Goal: Task Accomplishment & Management: Complete application form

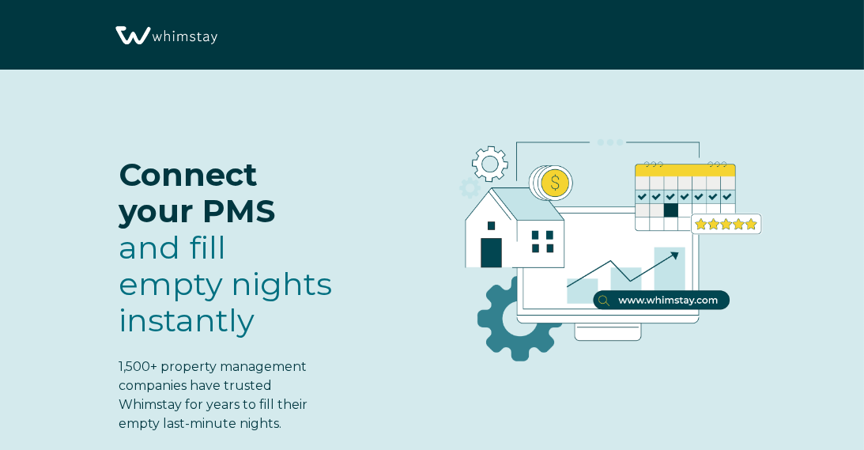
select select "CA"
select select "Standard"
click at [221, 201] on span "Connect your PMS" at bounding box center [197, 192] width 156 height 75
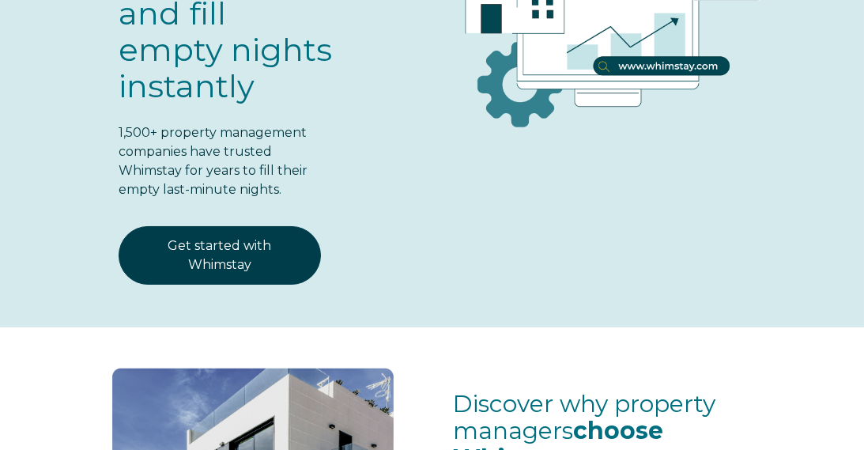
scroll to position [190, 0]
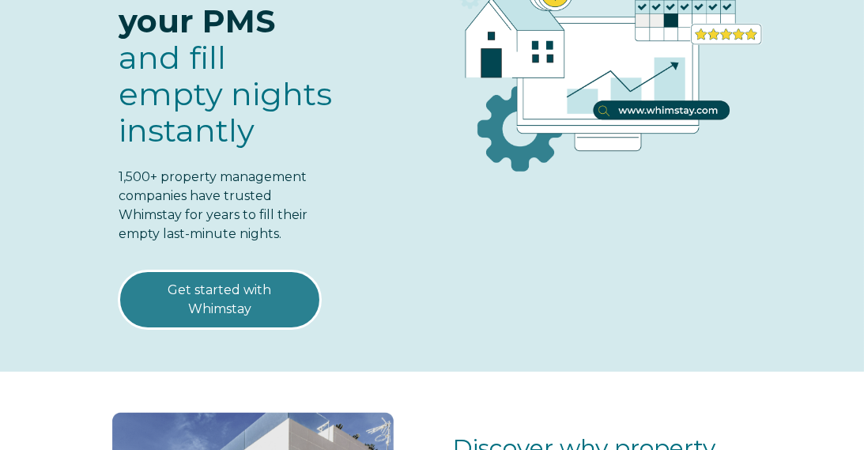
click at [202, 291] on link "Get started with Whimstay" at bounding box center [220, 299] width 202 height 58
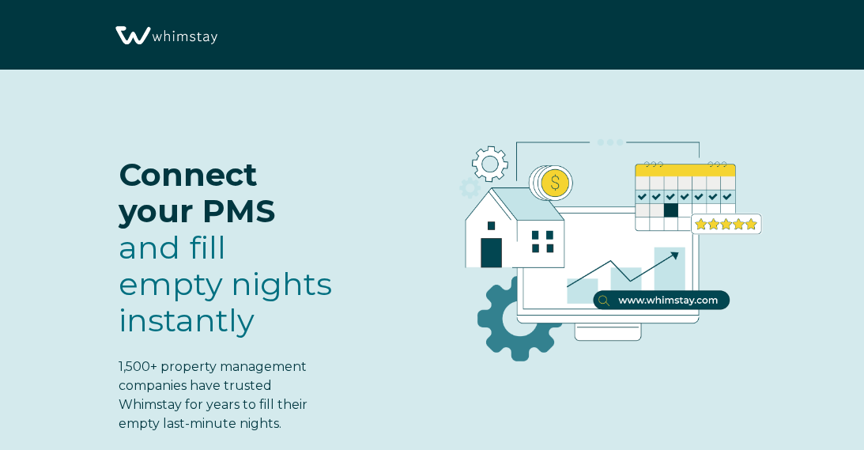
select select "CA"
select select "Standard"
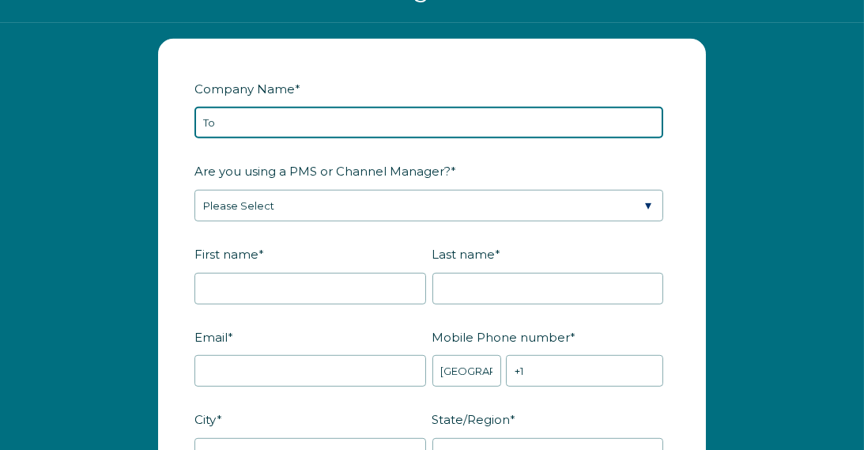
type input "T"
type input "Your Vacation Lifestyle"
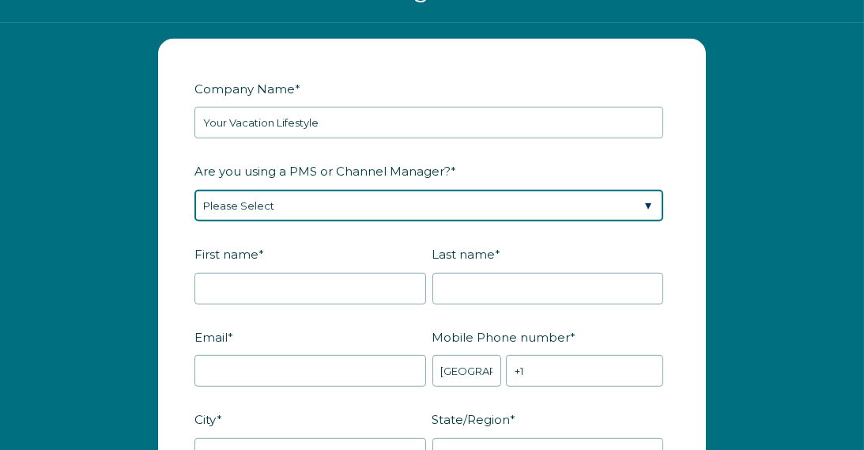
click at [346, 221] on select "Please Select Barefoot BookingPal Boost Brightside CiiRUS Escapia Guesty Hostaw…" at bounding box center [428, 206] width 469 height 32
select select "Lodgify"
click at [194, 210] on select "Please Select Barefoot BookingPal Boost Brightside CiiRUS Escapia Guesty Hostaw…" at bounding box center [428, 206] width 469 height 32
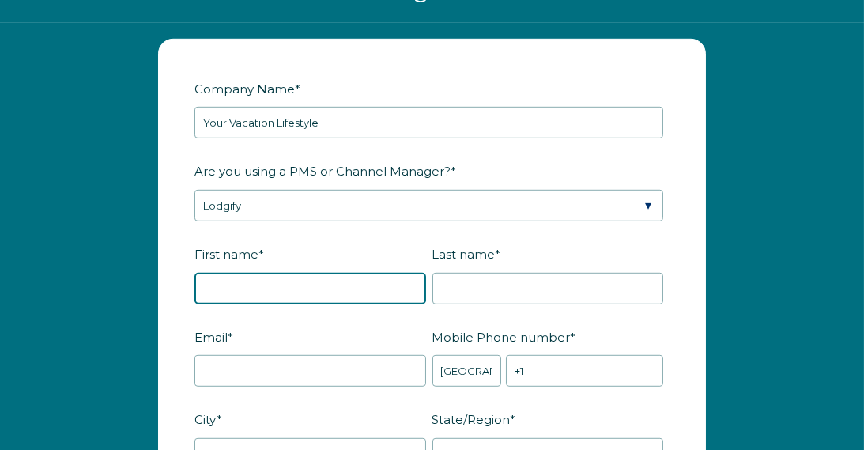
click at [277, 304] on input "First name *" at bounding box center [310, 289] width 232 height 32
type input "ANDRE"
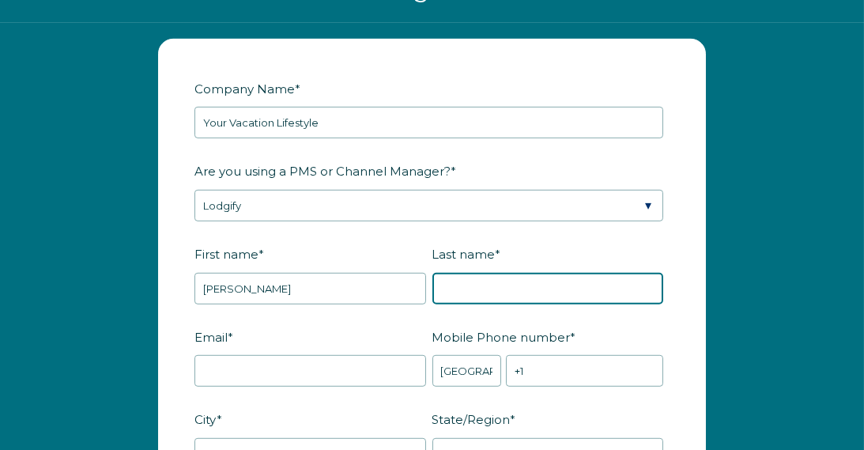
type input "AMYOT"
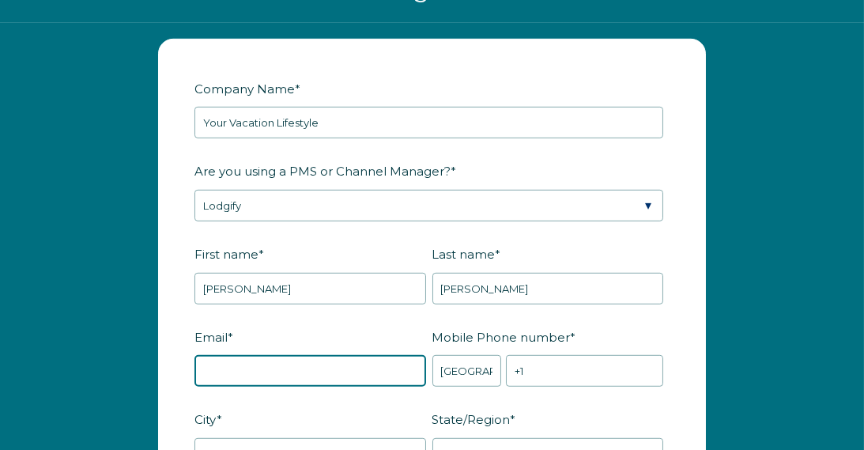
type input "aamyot.mobile@gmail.com"
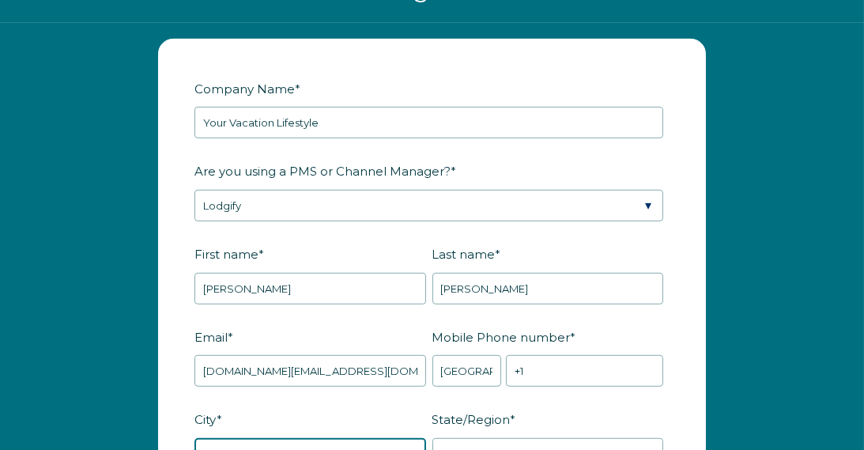
type input "Vaudreuil-Dorion"
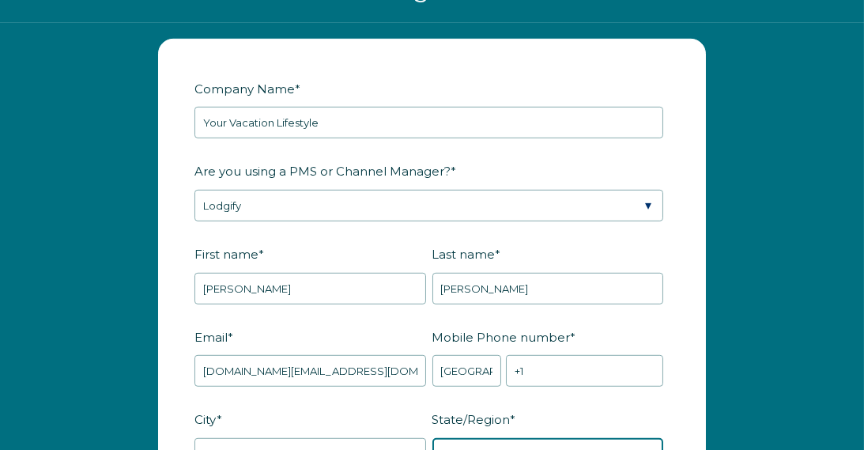
type input "QC"
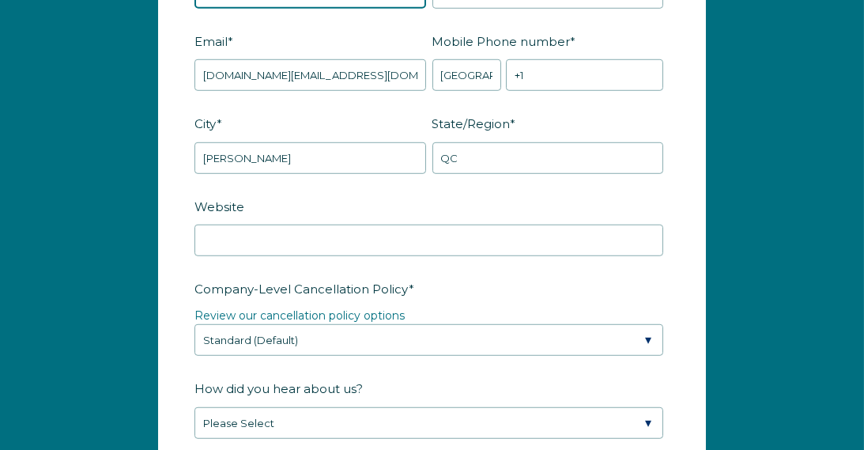
scroll to position [2235, 0]
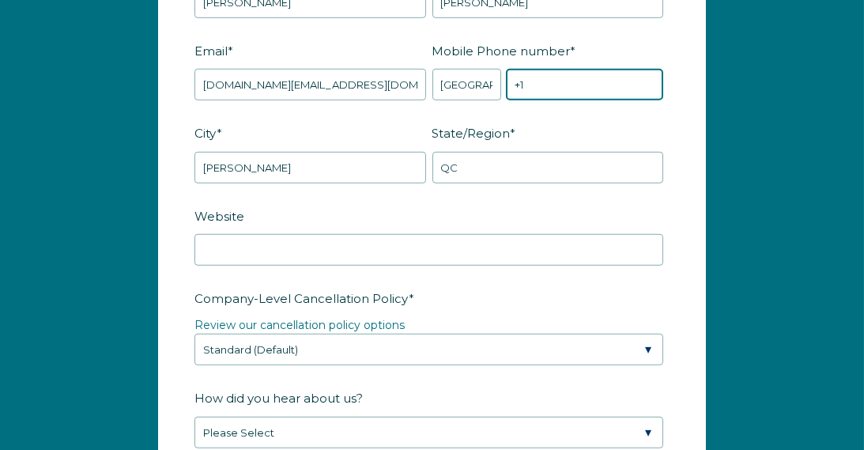
click at [573, 100] on input "+1" at bounding box center [584, 85] width 157 height 32
type input "[PHONE_NUMBER]"
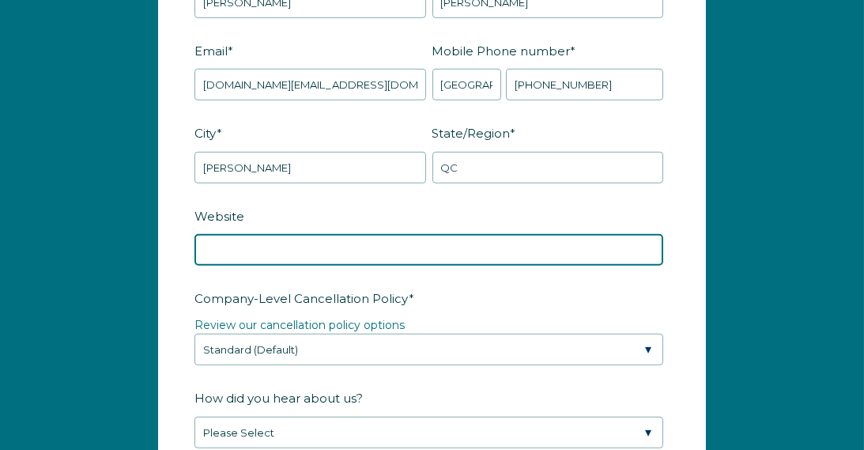
click at [312, 266] on input "Website" at bounding box center [428, 250] width 469 height 32
type input "www.condomontagnebromont.com"
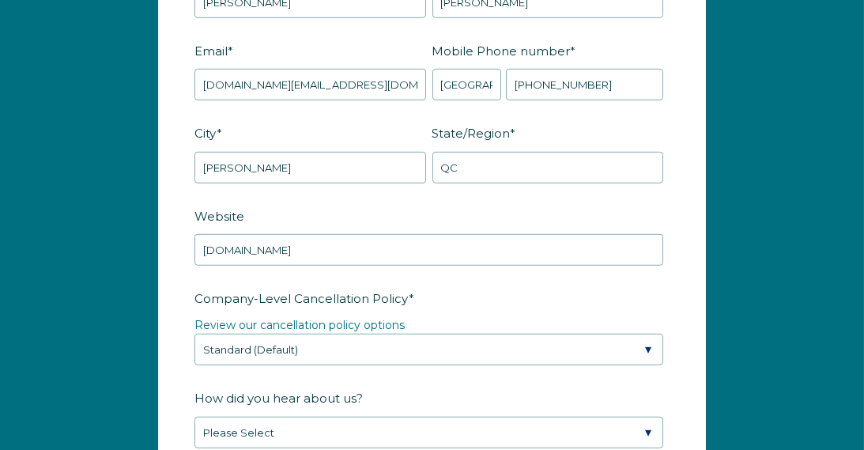
click at [468, 312] on label "Company-Level Cancellation Policy *" at bounding box center [431, 299] width 475 height 28
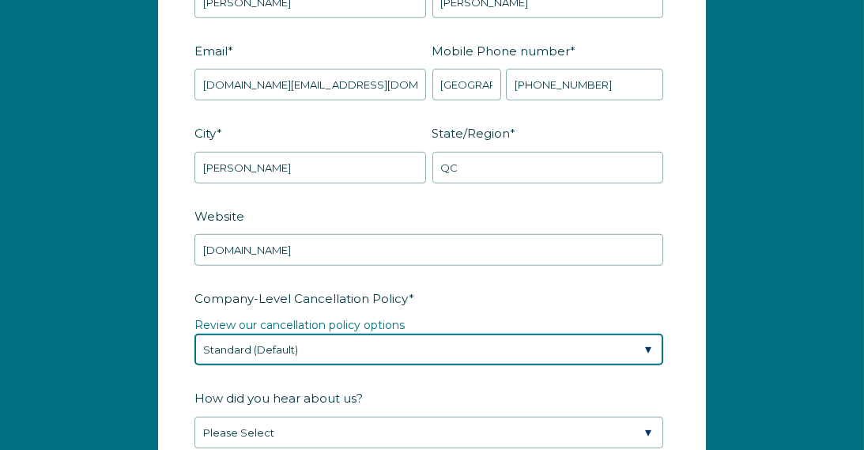
click at [468, 334] on select "Please Select Partial Standard (Default) Moderate Strict" at bounding box center [428, 350] width 469 height 32
click at [332, 365] on select "Please Select Partial Standard (Default) Moderate Strict" at bounding box center [428, 350] width 469 height 32
click at [194, 352] on select "Please Select Partial Standard (Default) Moderate Strict" at bounding box center [428, 350] width 469 height 32
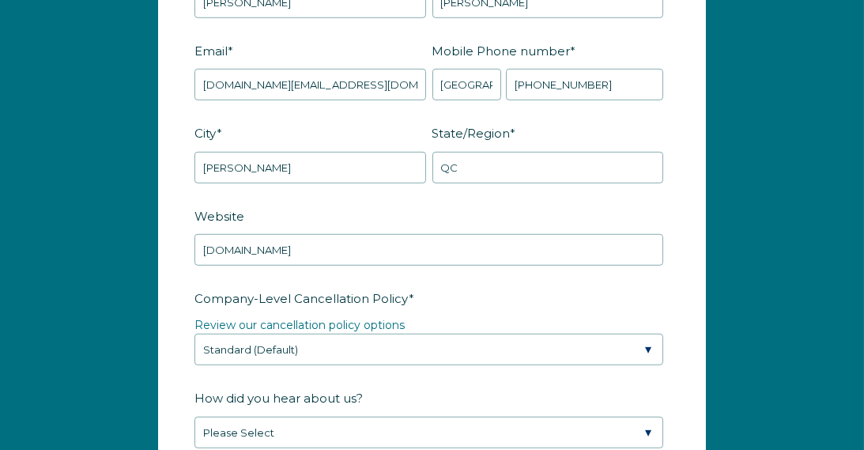
click at [494, 334] on div "Company-Level Cancellation Policy * Review our cancellation policy options Plea…" at bounding box center [431, 325] width 475 height 81
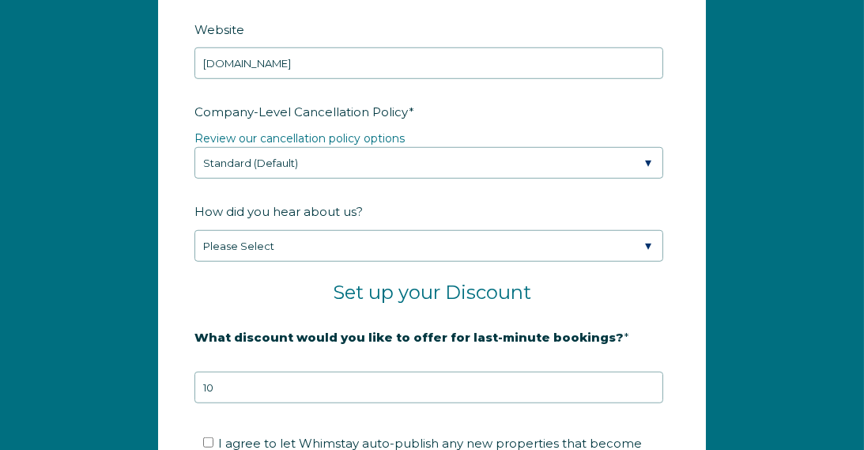
scroll to position [2456, 0]
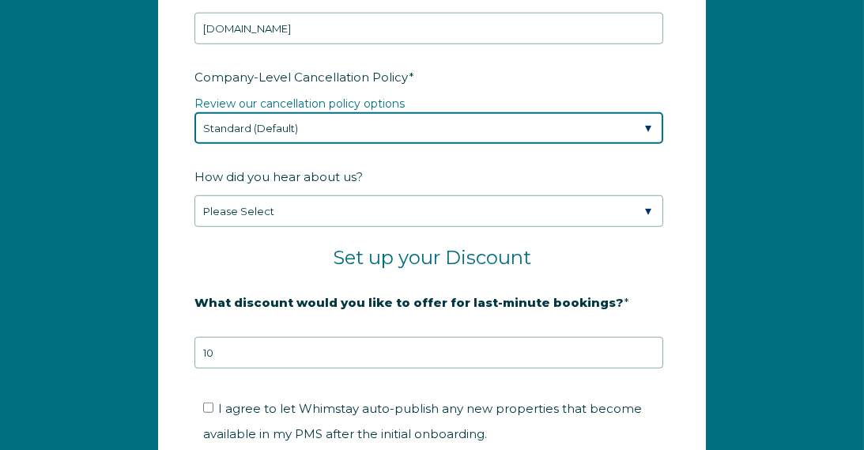
click at [646, 144] on select "Please Select Partial Standard (Default) Moderate Strict" at bounding box center [428, 128] width 469 height 32
click at [645, 144] on select "Please Select Partial Standard (Default) Moderate Strict" at bounding box center [428, 128] width 469 height 32
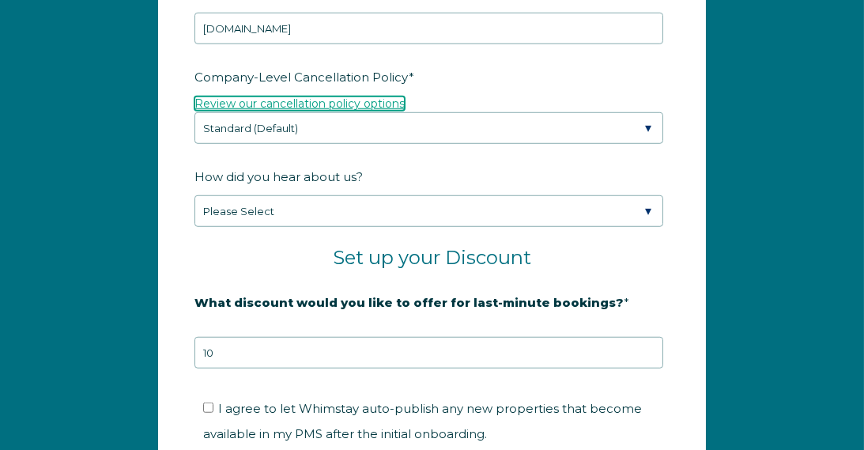
click at [396, 111] on link "Review our cancellation policy options" at bounding box center [299, 103] width 210 height 14
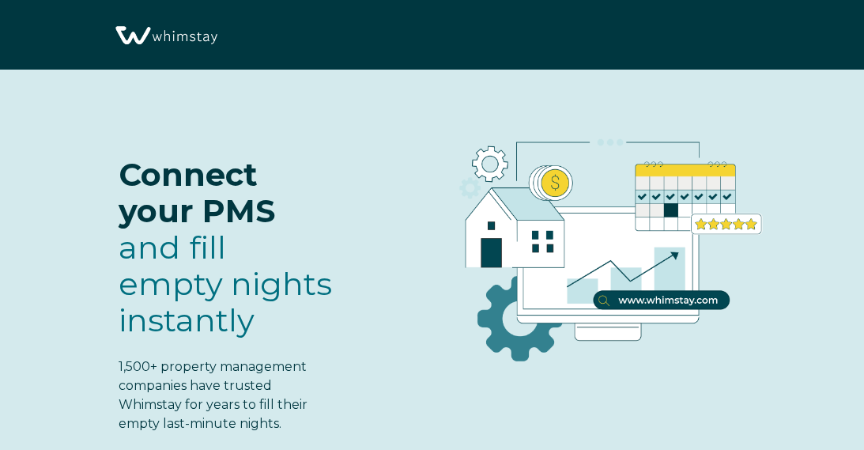
select select "CA"
select select "Standard"
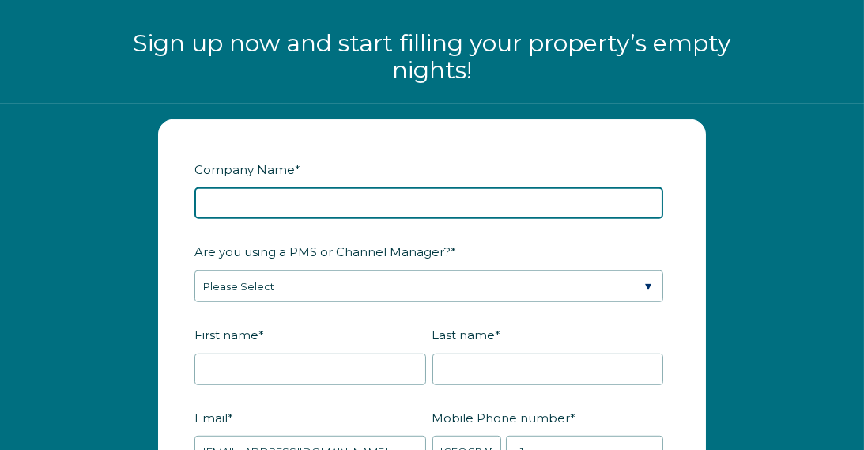
click at [376, 219] on input "Company Name *" at bounding box center [428, 203] width 469 height 32
type input "Your Vacation Lifestyle"
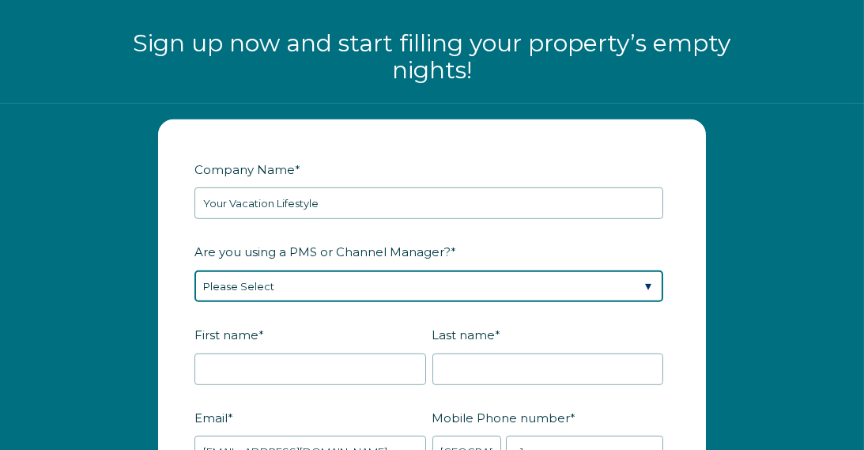
click at [318, 302] on select "Please Select Barefoot BookingPal Boost Brightside CiiRUS Escapia Guesty Hostaw…" at bounding box center [428, 286] width 469 height 32
select select "Lodgify"
click at [194, 291] on select "Please Select Barefoot BookingPal Boost Brightside CiiRUS Escapia Guesty Hostaw…" at bounding box center [428, 286] width 469 height 32
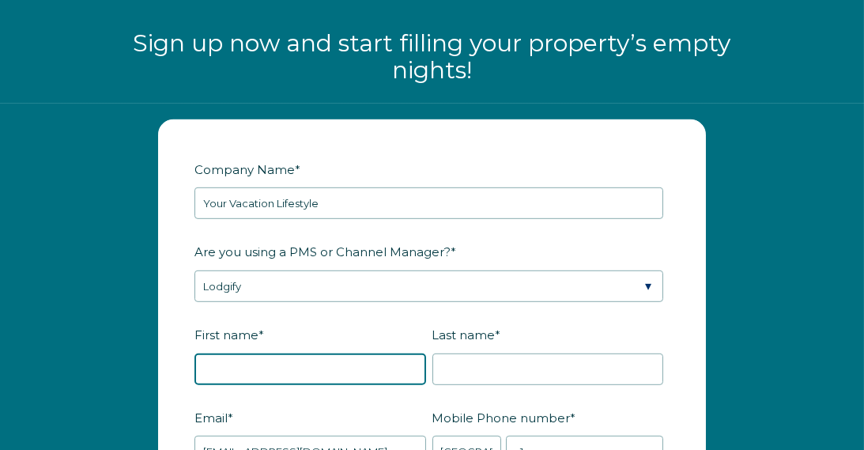
click at [290, 379] on input "First name *" at bounding box center [310, 369] width 232 height 32
type input "ANDRE"
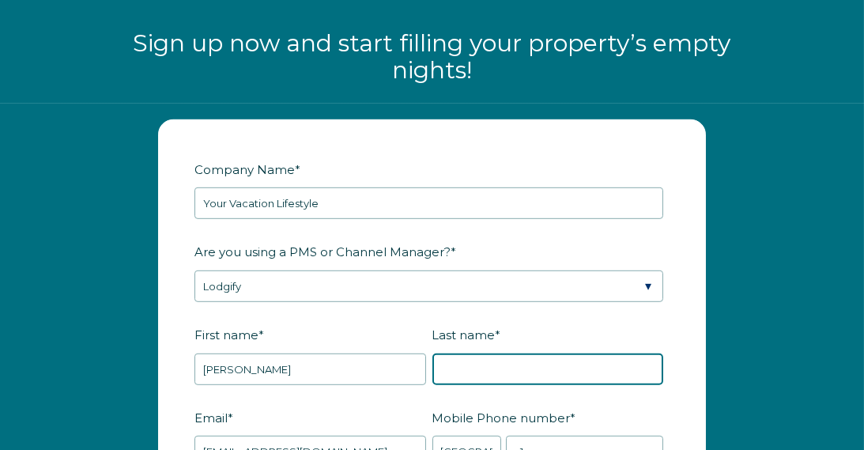
type input "AMYOT"
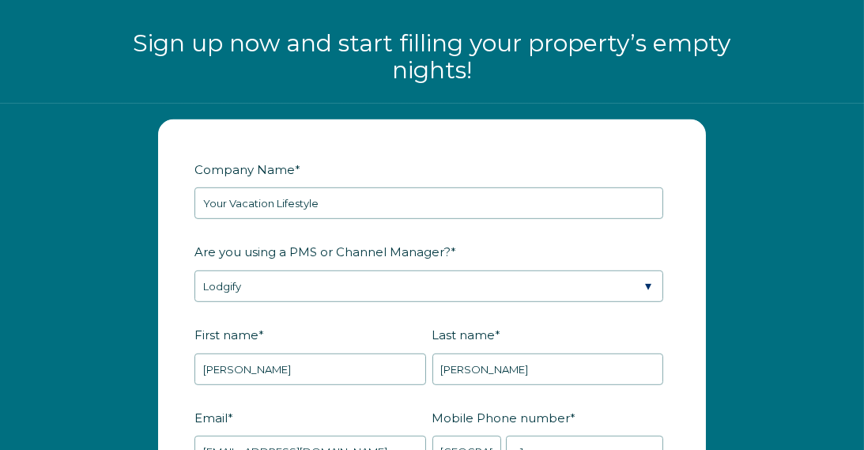
type input "Vaudreuil-Dorion"
type input "QC"
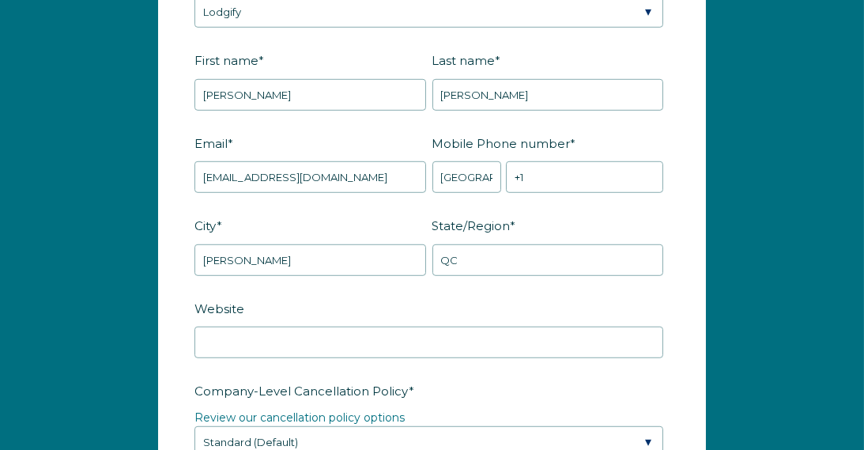
scroll to position [2153, 0]
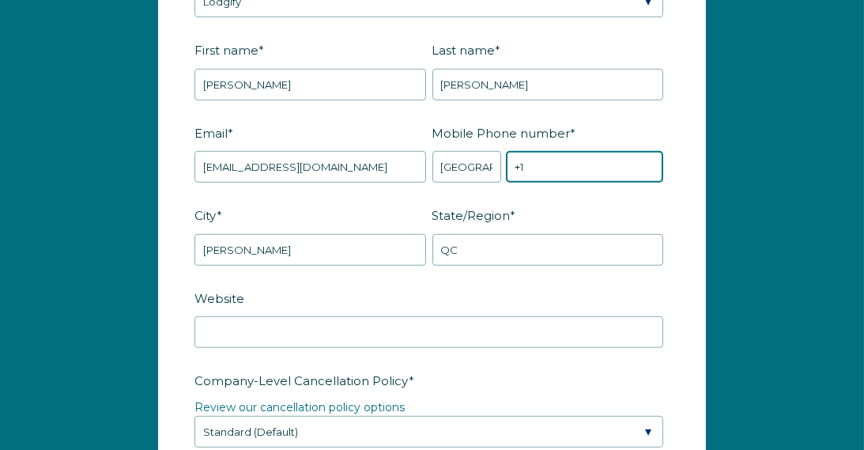
click at [605, 183] on input "+1" at bounding box center [584, 167] width 157 height 32
type input "[PHONE_NUMBER]"
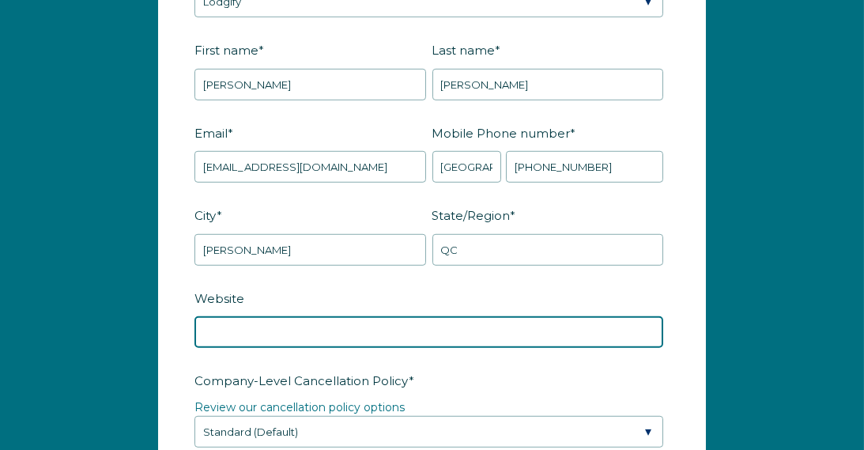
click at [277, 348] on input "Website" at bounding box center [428, 332] width 469 height 32
type input "www.condomontagnebromont.com"
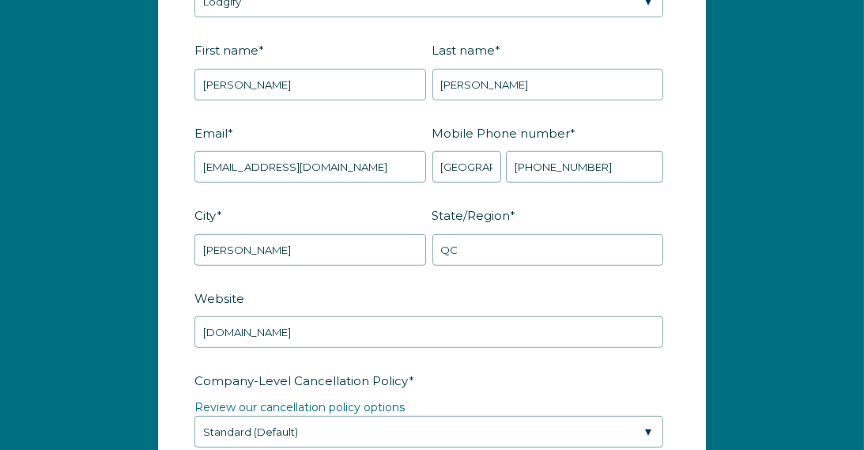
click at [169, 343] on form "Company Name * Your Vacation Lifestyle Are you using a PMS or Channel Manager? …" at bounding box center [432, 446] width 546 height 1220
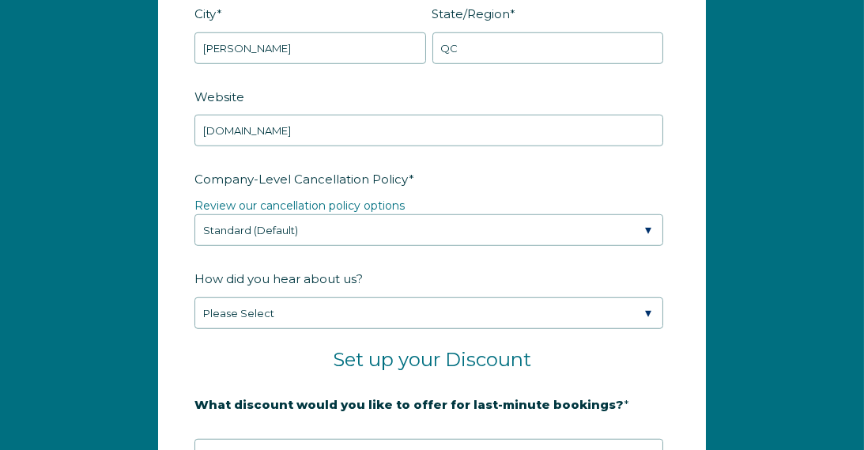
scroll to position [2374, 0]
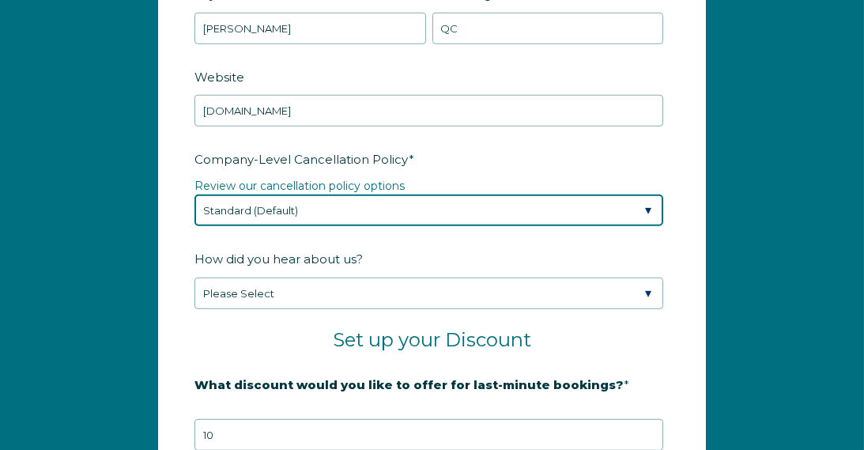
click at [378, 226] on select "Please Select Partial Standard (Default) Moderate Strict" at bounding box center [428, 210] width 469 height 32
select select "Strict"
click at [194, 213] on select "Please Select Partial Standard (Default) Moderate Strict" at bounding box center [428, 210] width 469 height 32
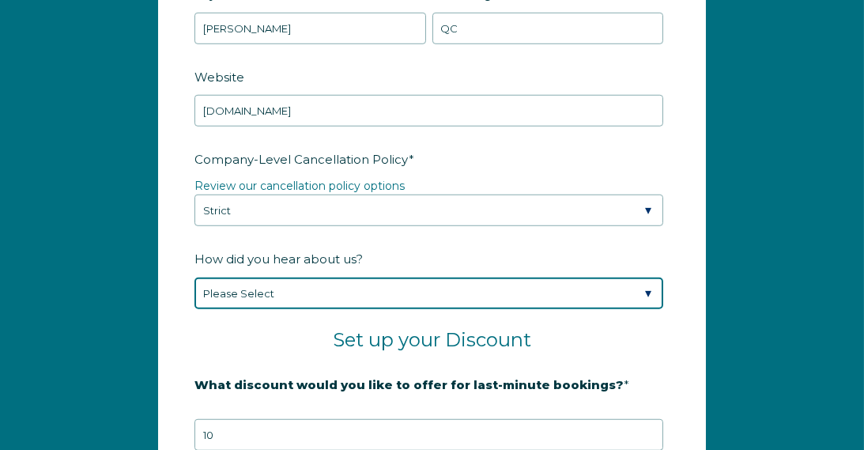
click at [325, 309] on select "Please Select Found Whimstay through a Google search Spoke to a Whimstay salesp…" at bounding box center [428, 293] width 469 height 32
select select "Other"
click at [194, 296] on select "Please Select Found Whimstay through a Google search Spoke to a Whimstay salesp…" at bounding box center [428, 293] width 469 height 32
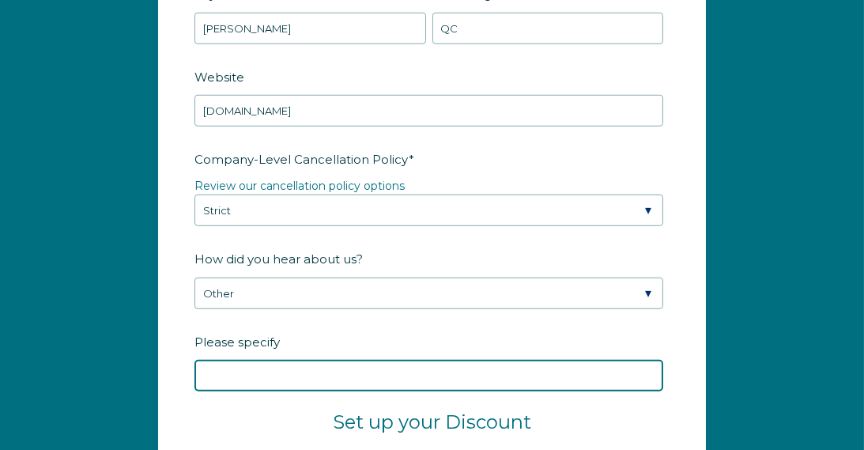
click at [271, 390] on input "Please specify" at bounding box center [428, 376] width 469 height 32
type input "Lodgify"
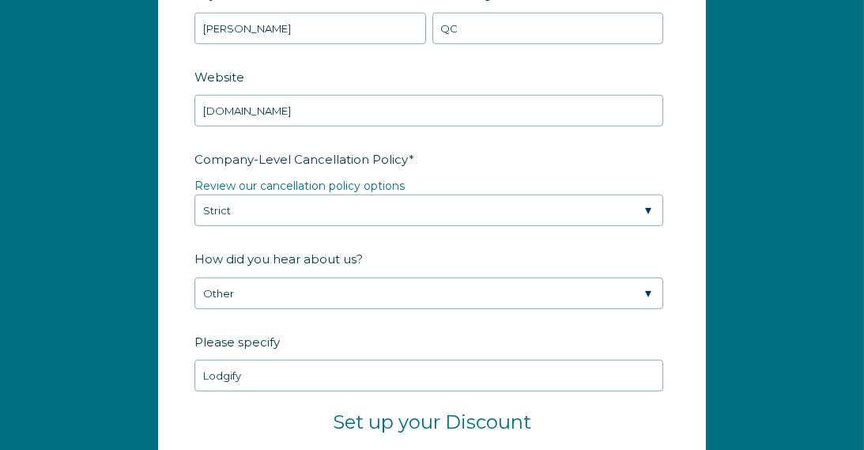
click at [179, 358] on form "Company Name * Your Vacation Lifestyle Are you using a PMS or Channel Manager? …" at bounding box center [432, 265] width 546 height 1303
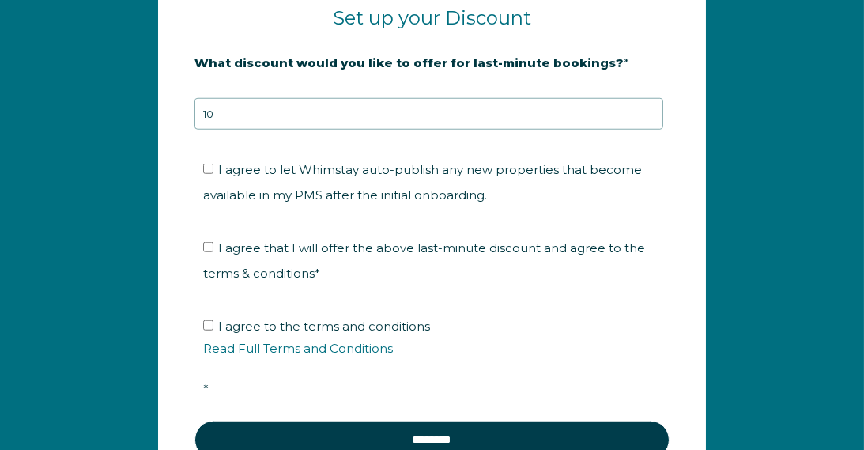
scroll to position [2785, 0]
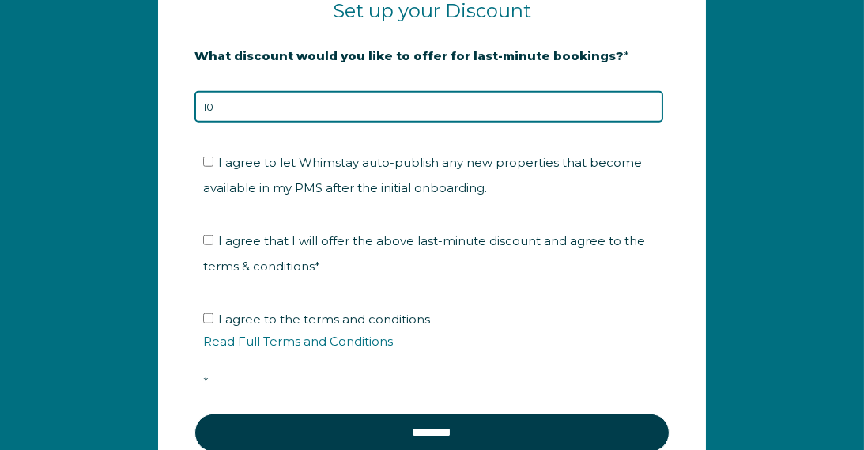
click at [249, 122] on input "10" at bounding box center [428, 107] width 469 height 32
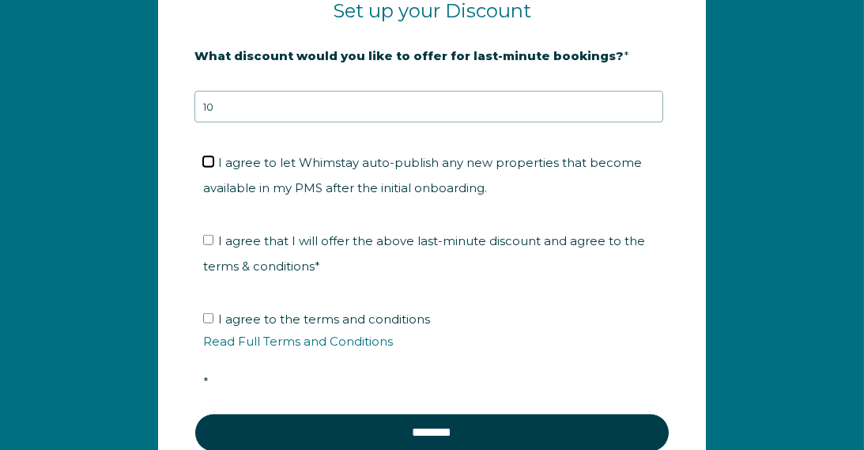
click at [210, 167] on input "I agree to let Whimstay auto-publish any new properties that become available i…" at bounding box center [208, 161] width 10 height 10
checkbox input "true"
click at [211, 245] on input "I agree that I will offer the above last-minute discount and agree to the terms…" at bounding box center [208, 240] width 10 height 10
checkbox input "true"
click at [209, 323] on input "I agree to the terms and conditions Read Full Terms and Conditions *" at bounding box center [208, 318] width 10 height 10
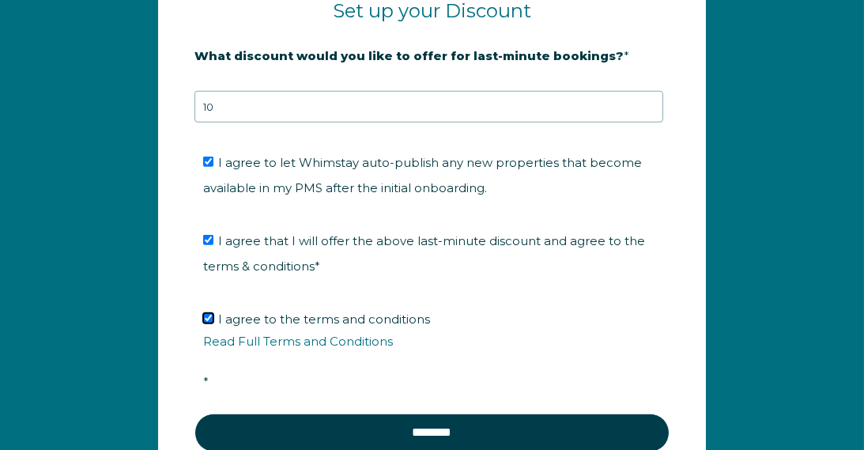
checkbox input "true"
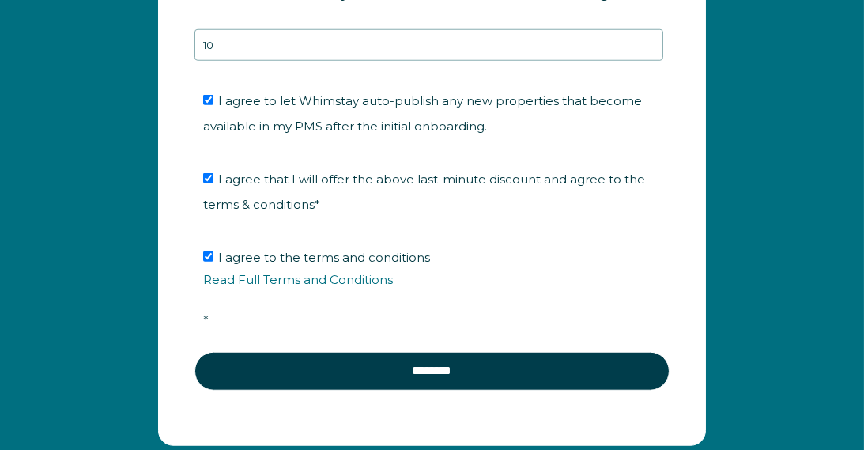
scroll to position [2848, 0]
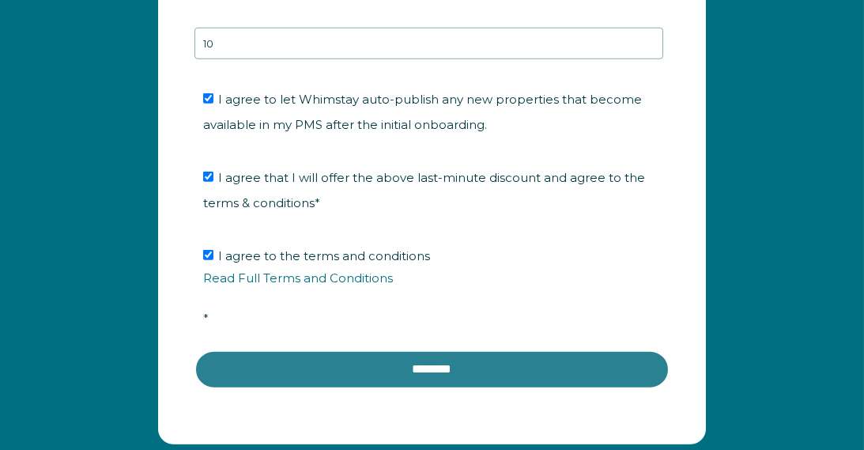
click at [450, 381] on input "********" at bounding box center [431, 369] width 475 height 38
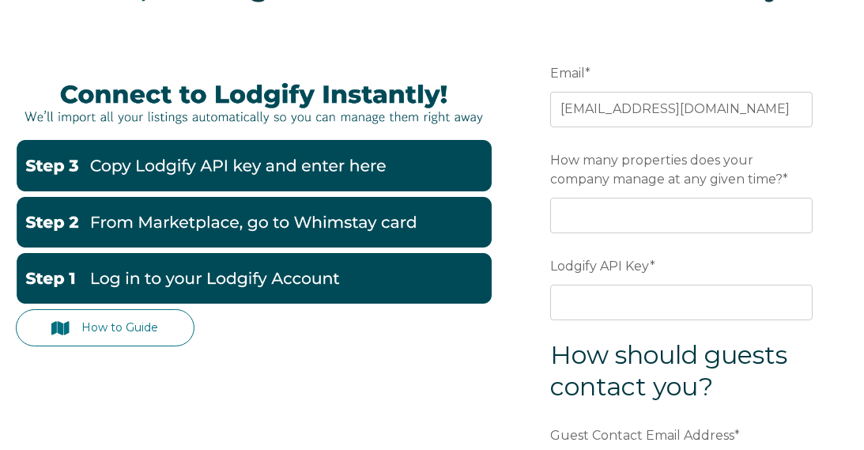
scroll to position [110, 0]
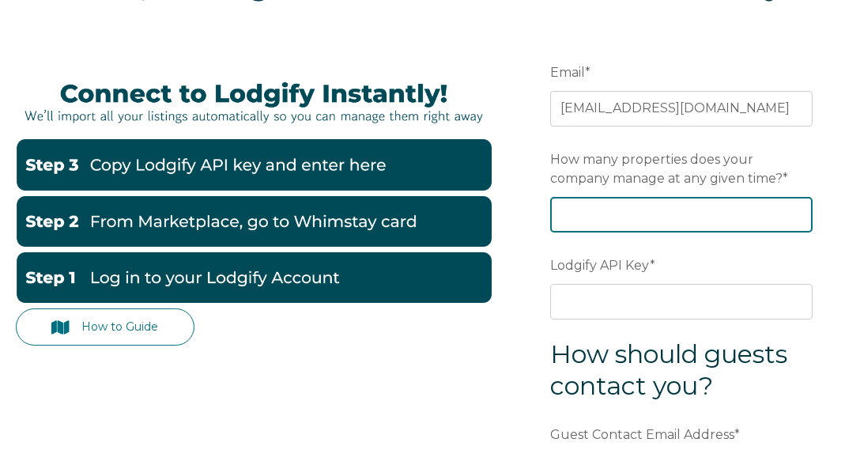
click at [751, 209] on input "How many properties does your company manage at any given time? *" at bounding box center [681, 214] width 262 height 35
click at [794, 209] on input "1" at bounding box center [681, 214] width 262 height 35
type input "2"
click at [794, 209] on input "2" at bounding box center [681, 214] width 262 height 35
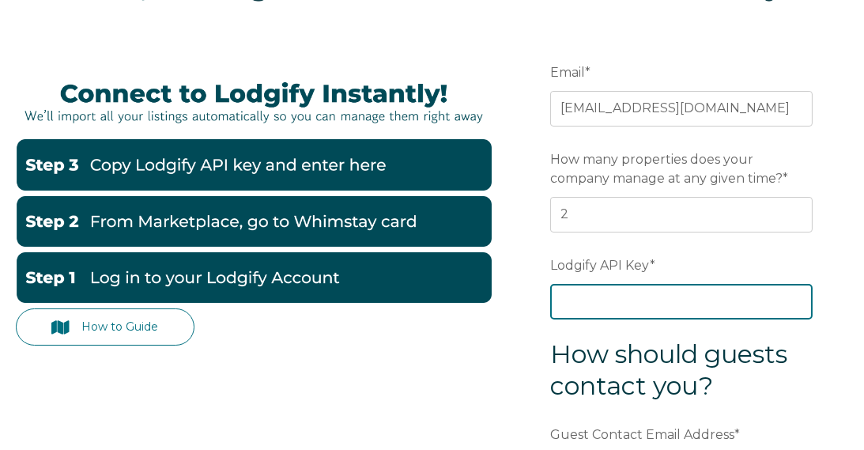
click at [657, 288] on input "Lodgify API Key *" at bounding box center [681, 301] width 262 height 35
paste input "suRjNyrUZWRe/7duVewL6ubhMVGFzCePyhVpwkVCZHnhB0ab2La5Nq0DzqyguIno"
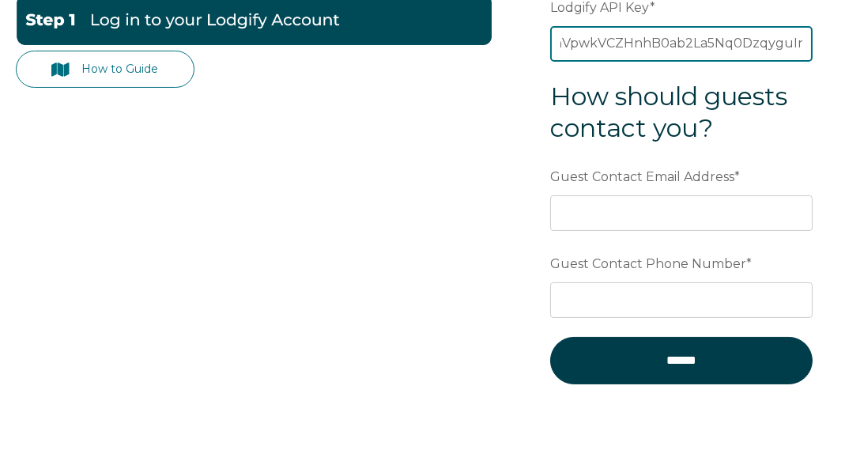
scroll to position [377, 0]
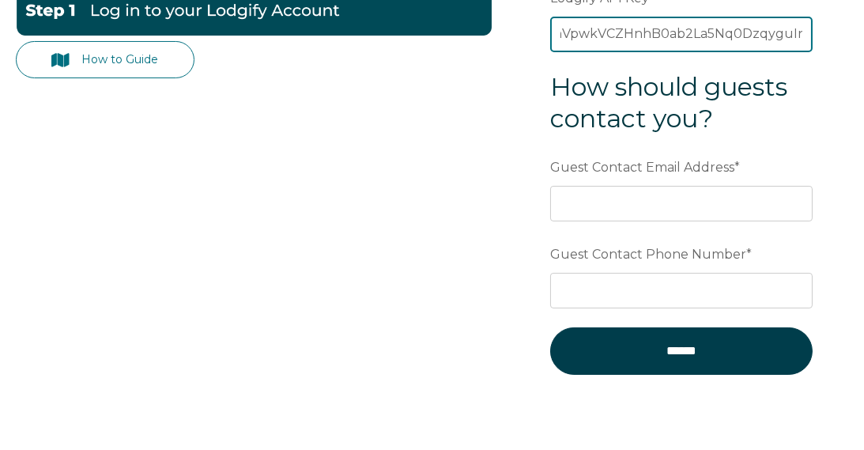
type input "suRjNyrUZWRe/7duVewL6ubhMVGFzCePyhVpwkVCZHnhB0ab2La5Nq0DzqyguIno"
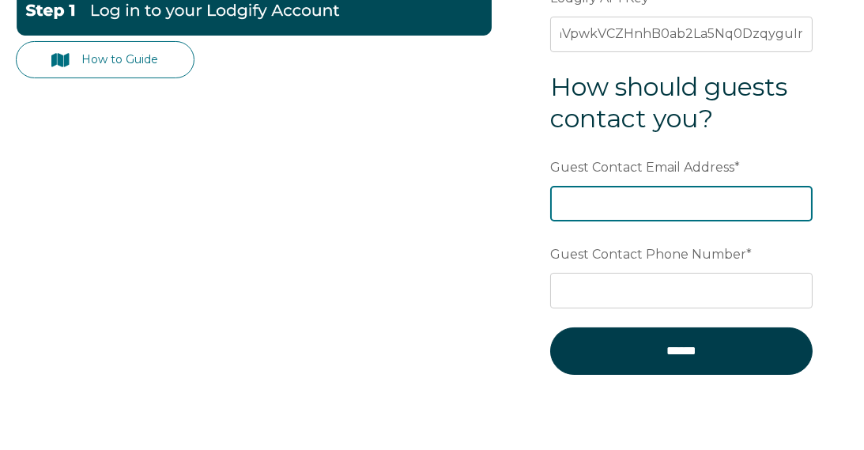
click at [646, 199] on input "Guest Contact Email Address *" at bounding box center [681, 203] width 262 height 35
type input "[EMAIL_ADDRESS][DOMAIN_NAME]"
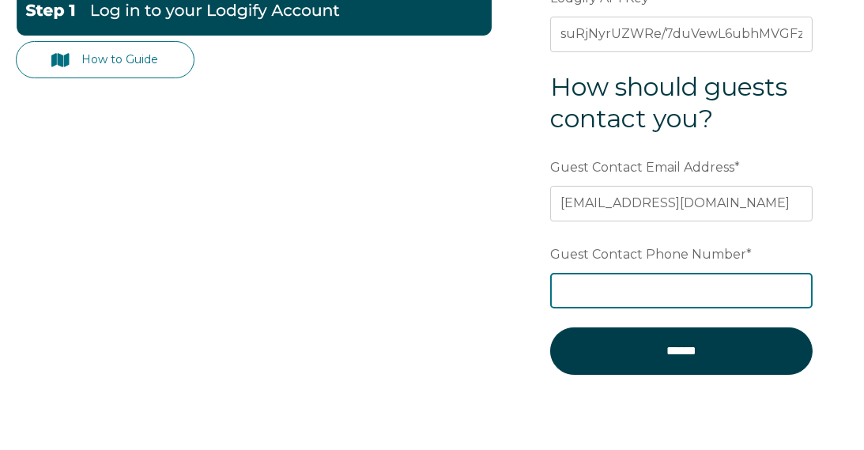
click at [616, 290] on input "Guest Contact Phone Number *" at bounding box center [681, 290] width 262 height 35
type input "514-977-6058"
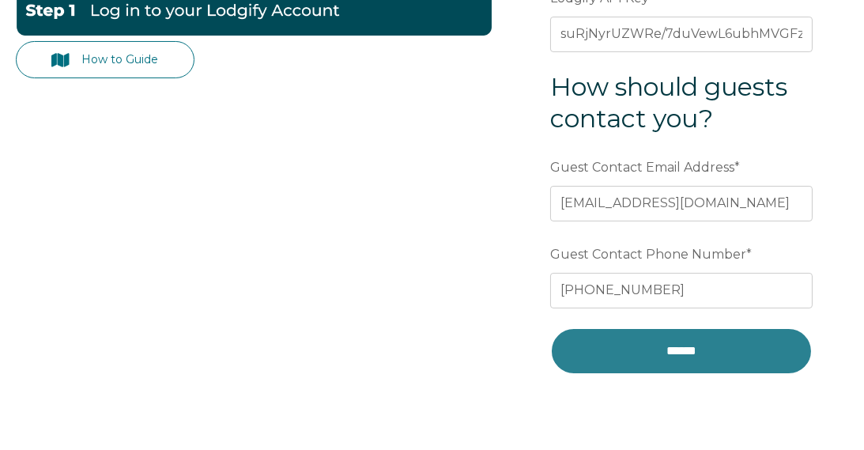
click at [674, 346] on input "******" at bounding box center [681, 350] width 262 height 47
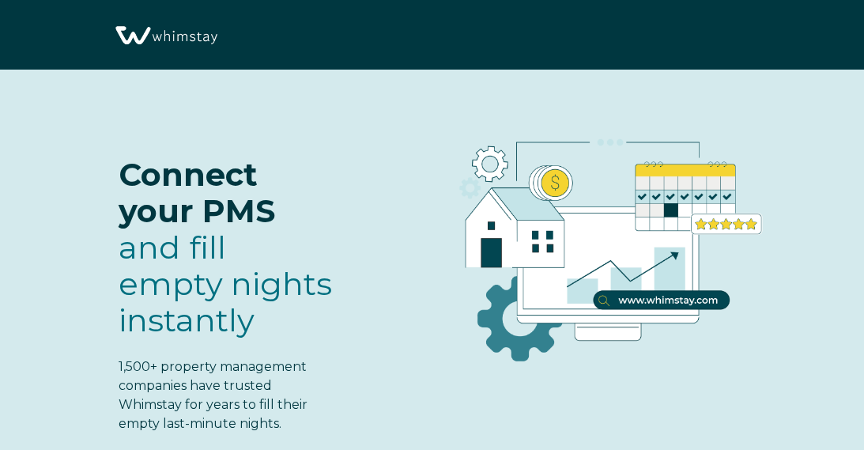
select select "CA"
select select "Standard"
click at [243, 263] on p "Connect your PMS and fill empty nights instantly" at bounding box center [228, 247] width 218 height 182
